Goal: Task Accomplishment & Management: Manage account settings

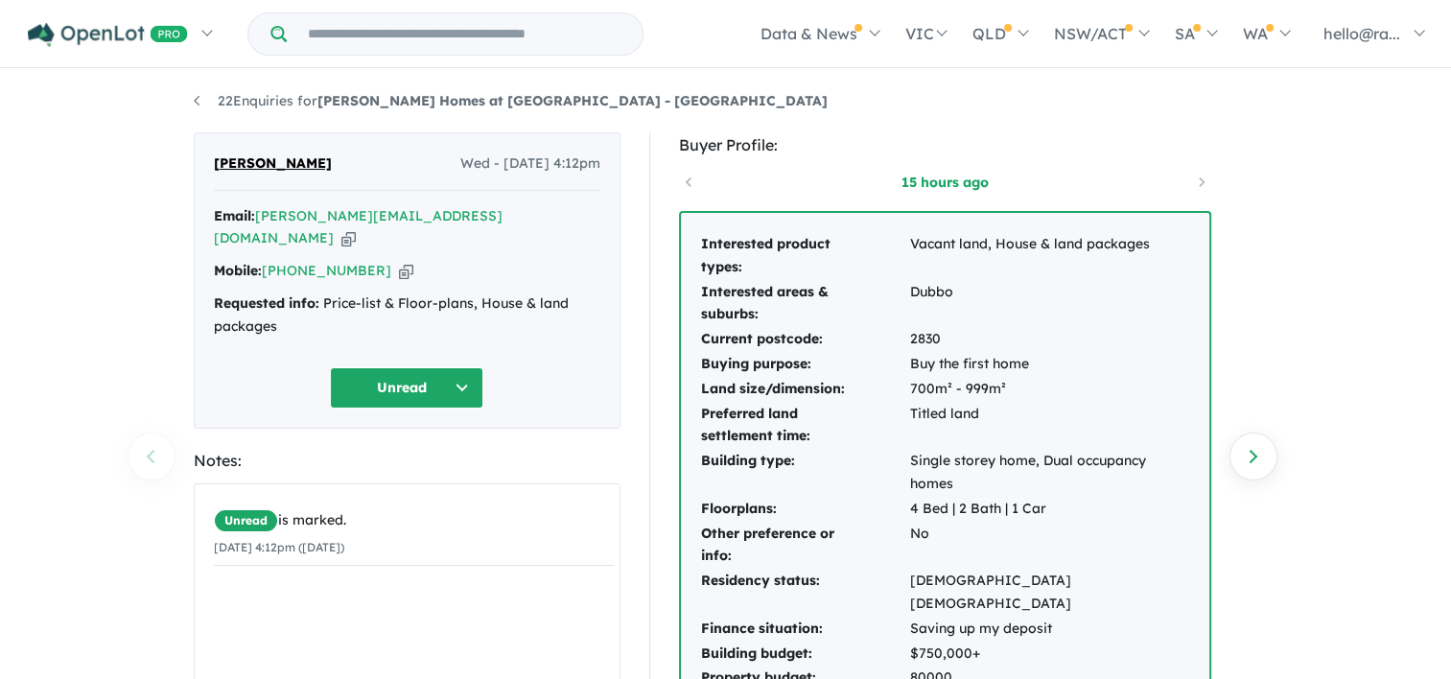
click at [432, 212] on div "Email: [PERSON_NAME][EMAIL_ADDRESS][DOMAIN_NAME] Copied!" at bounding box center [407, 228] width 386 height 46
click at [356, 228] on icon "button" at bounding box center [348, 238] width 14 height 20
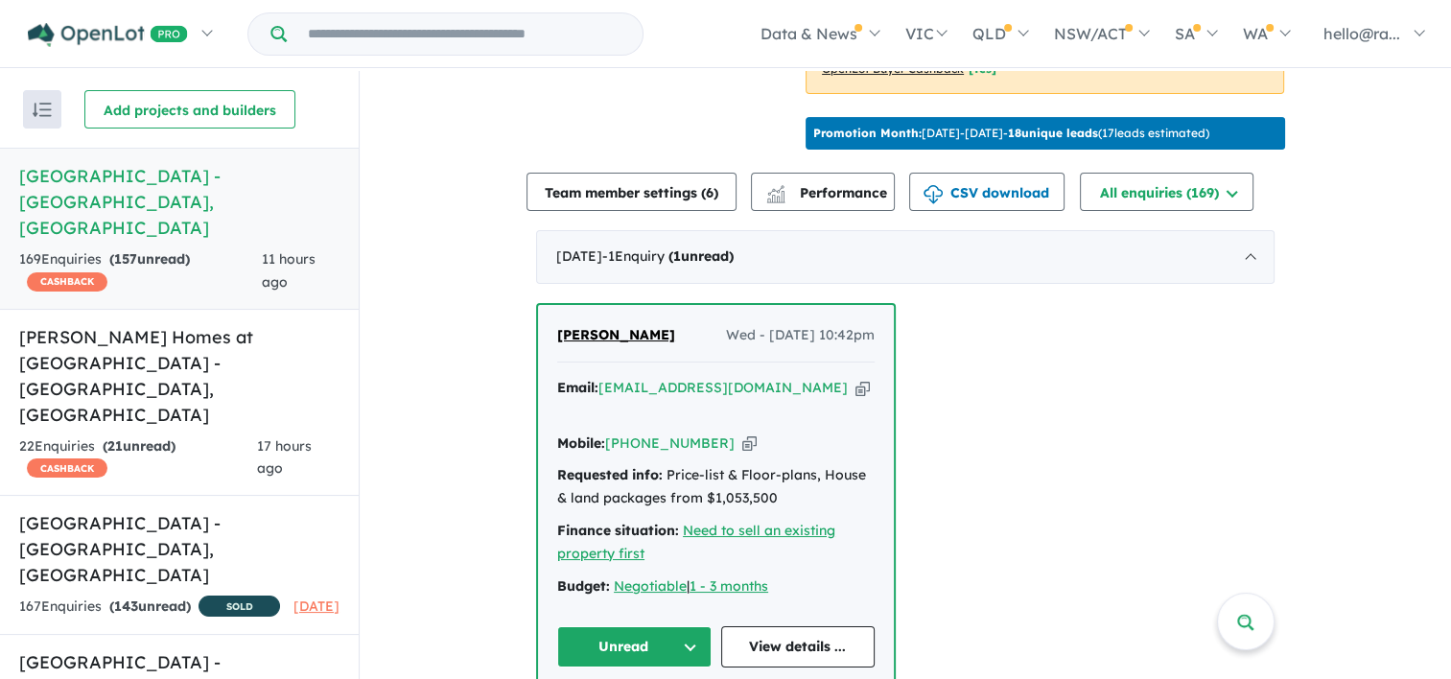
scroll to position [767, 0]
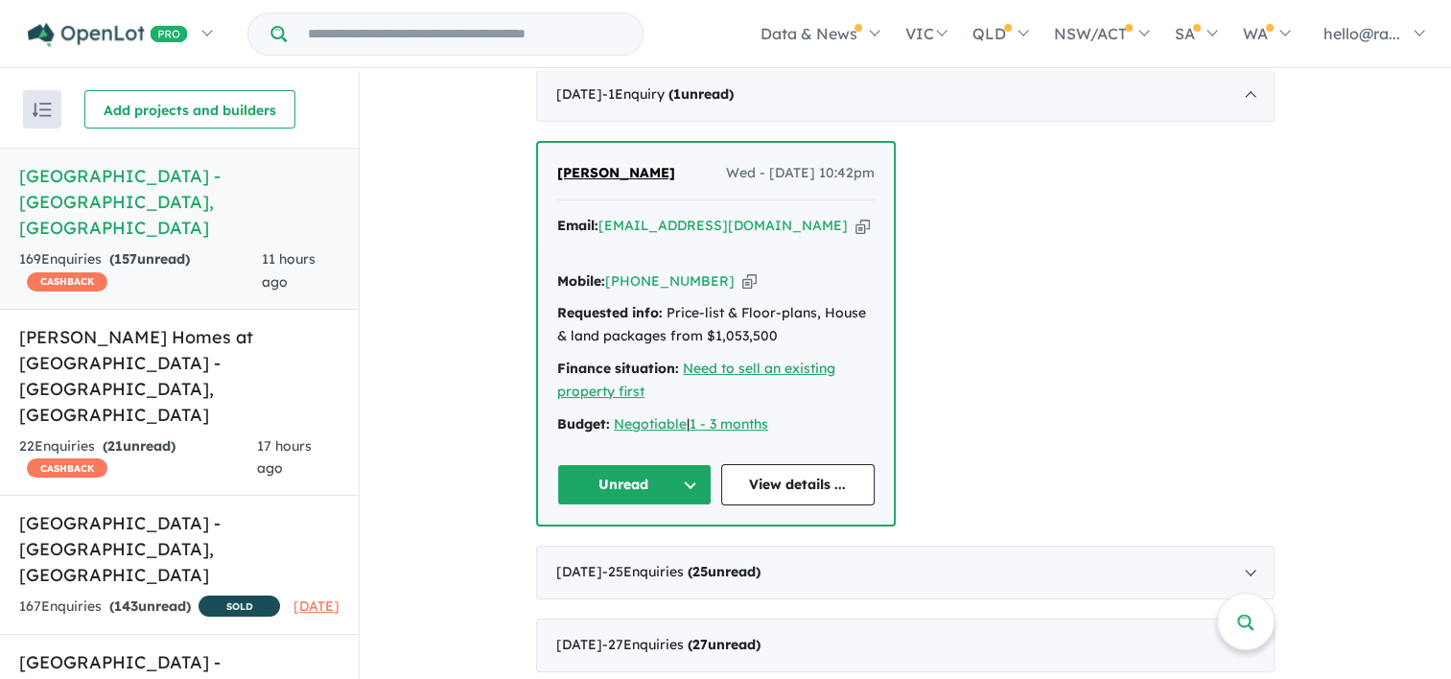
click at [855, 236] on icon "button" at bounding box center [862, 226] width 14 height 20
